Goal: Transaction & Acquisition: Subscribe to service/newsletter

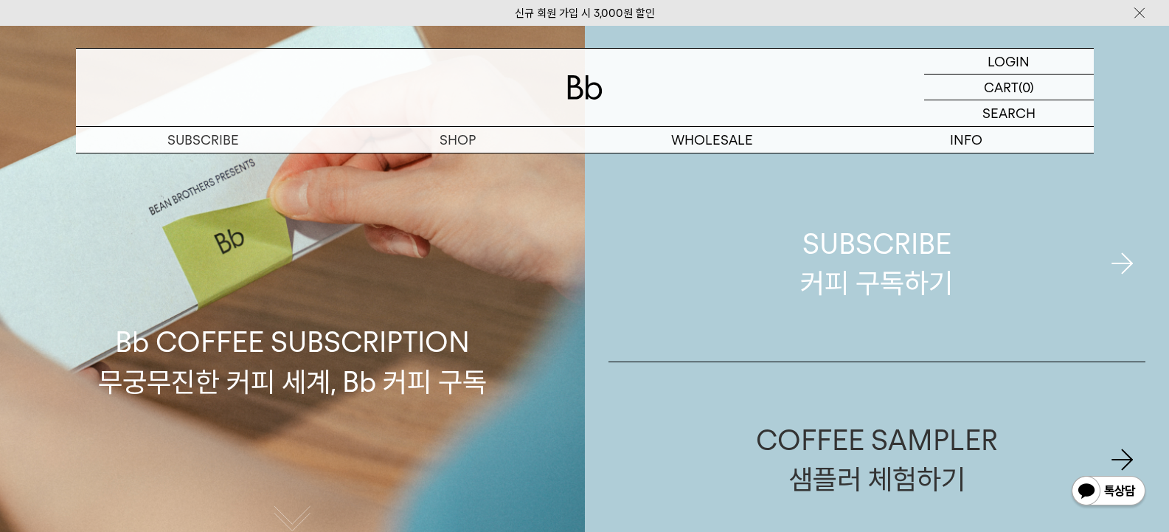
click at [921, 247] on div "SUBSCRIBE 커피 구독하기" at bounding box center [876, 263] width 153 height 78
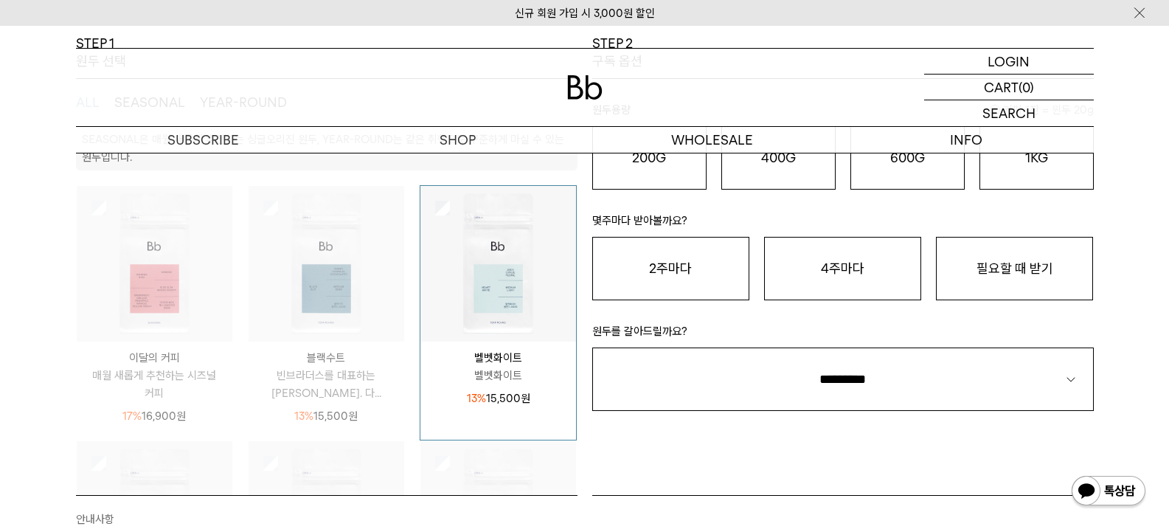
scroll to position [148, 0]
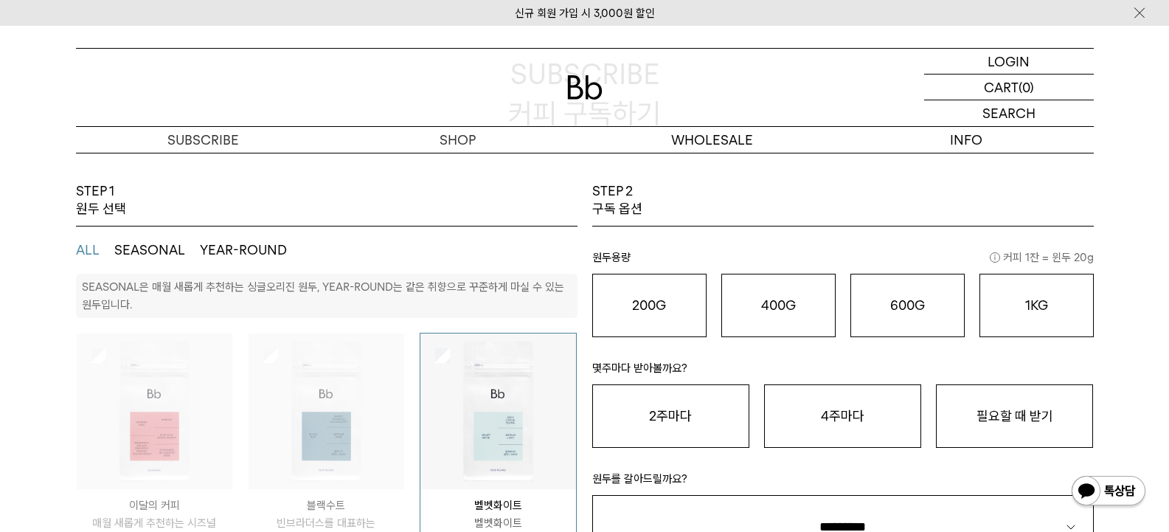
click at [454, 356] on div at bounding box center [499, 411] width 156 height 156
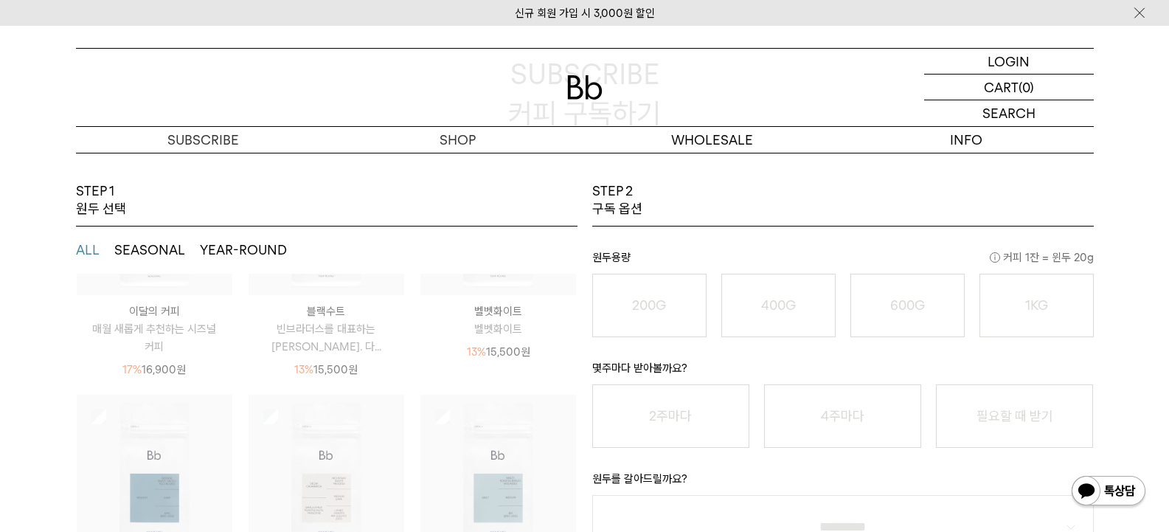
scroll to position [295, 0]
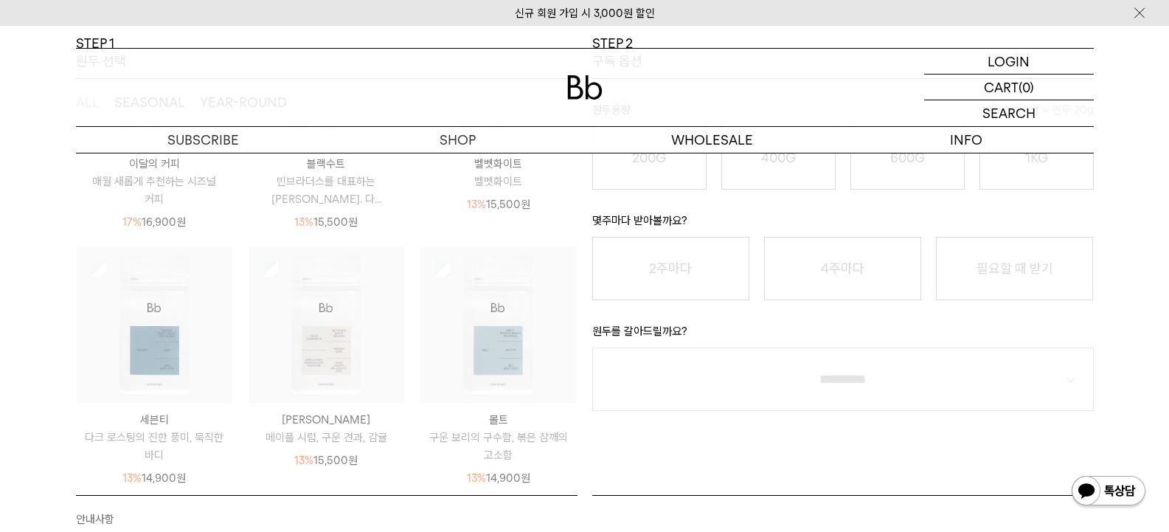
click at [264, 274] on img at bounding box center [327, 325] width 156 height 156
